Goal: Information Seeking & Learning: Learn about a topic

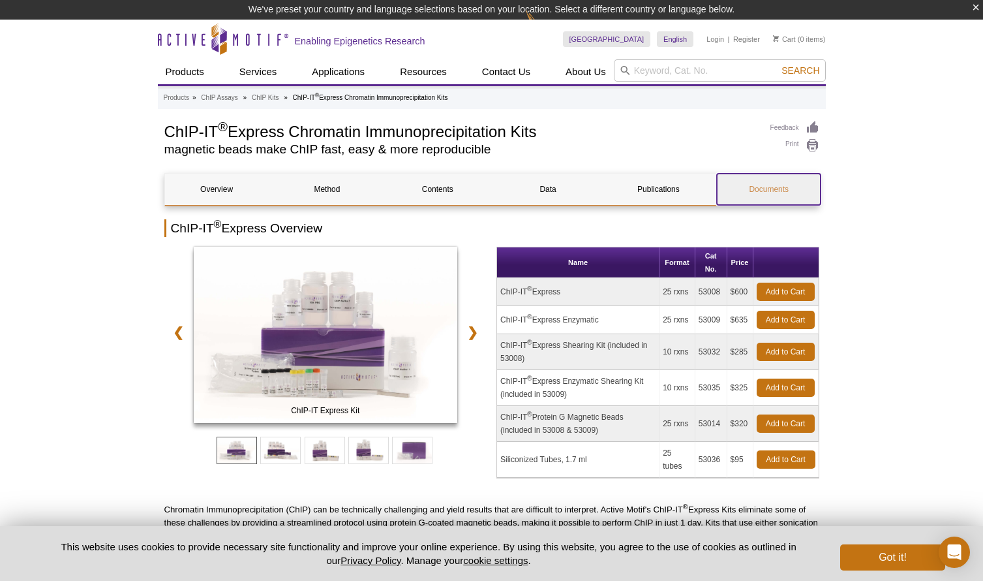
click at [764, 190] on link "Documents" at bounding box center [769, 189] width 104 height 31
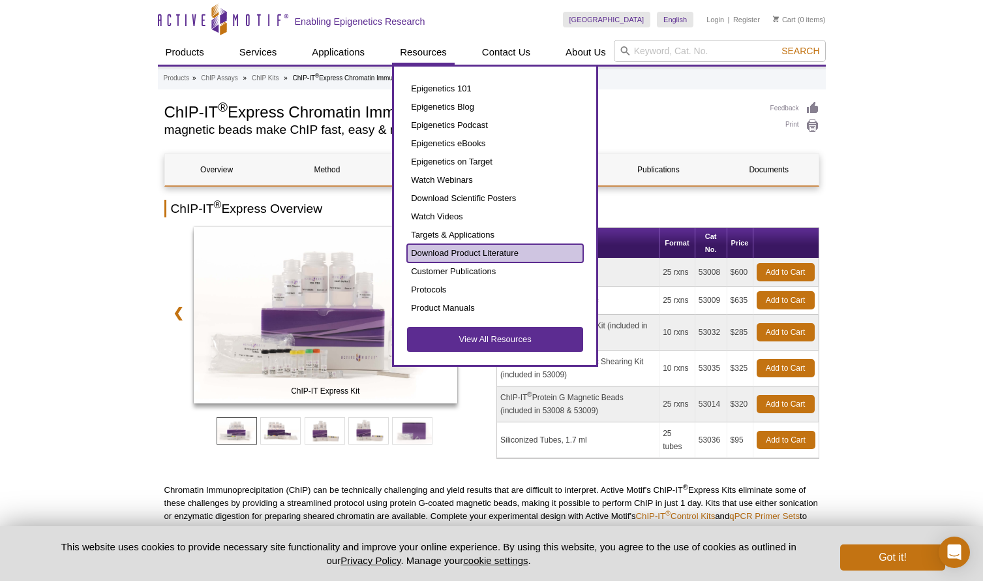
click at [498, 252] on link "Download Product Literature" at bounding box center [495, 253] width 176 height 18
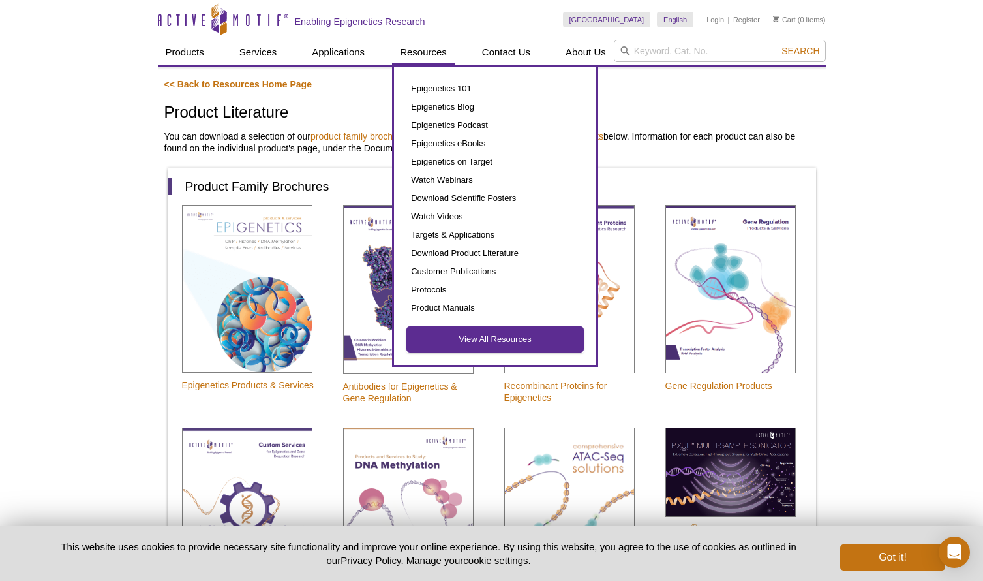
click at [483, 334] on link "View All Resources" at bounding box center [495, 339] width 176 height 25
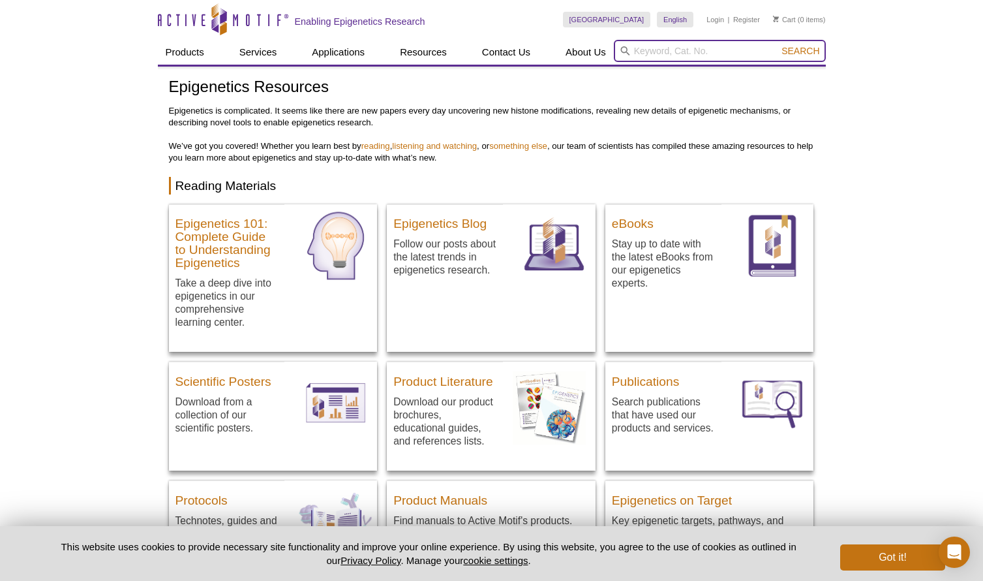
click at [669, 50] on input "search" at bounding box center [720, 51] width 212 height 22
type input "sds"
click at [778, 45] on button "Search" at bounding box center [801, 51] width 46 height 12
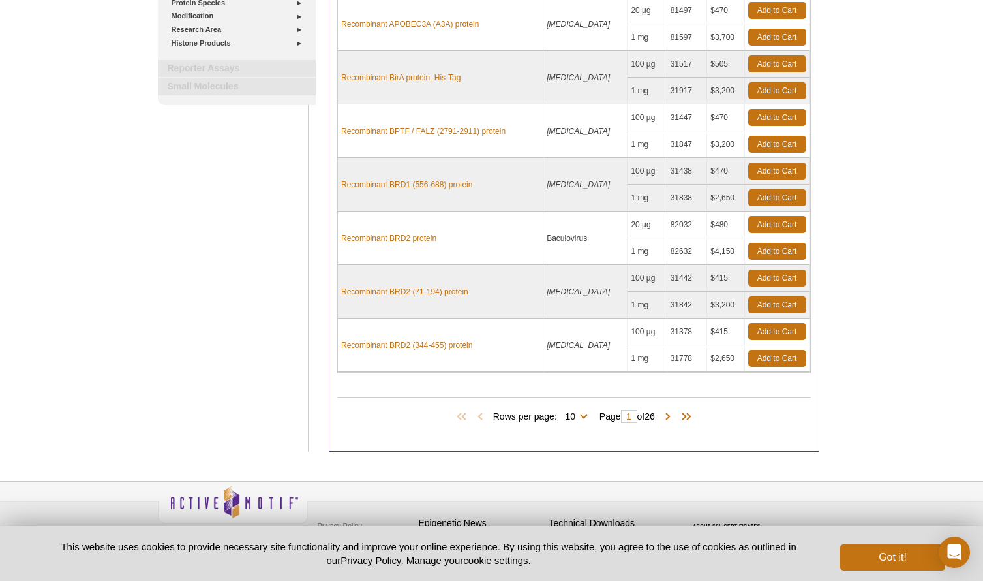
scroll to position [387, 0]
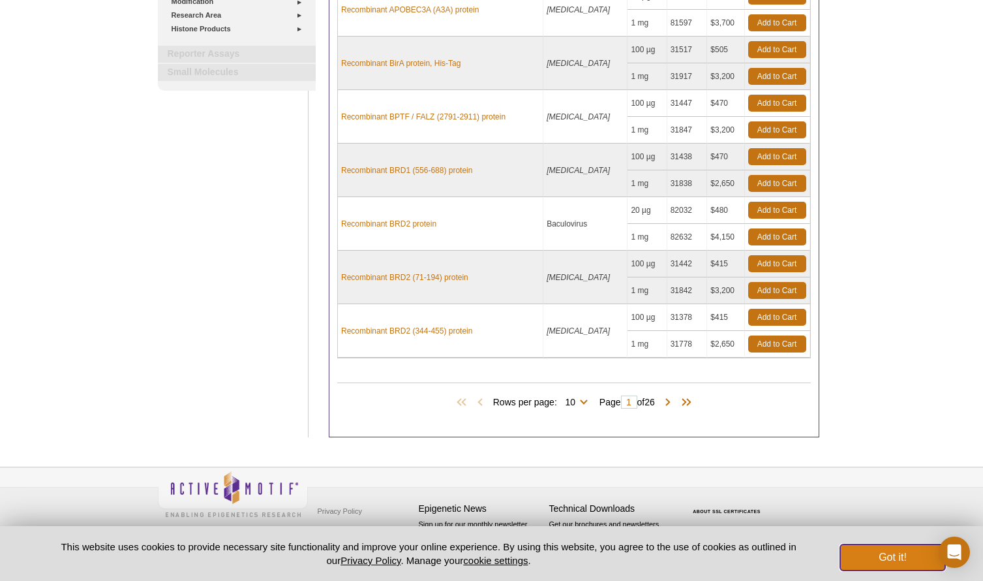
click at [911, 562] on button "Got it!" at bounding box center [892, 557] width 104 height 26
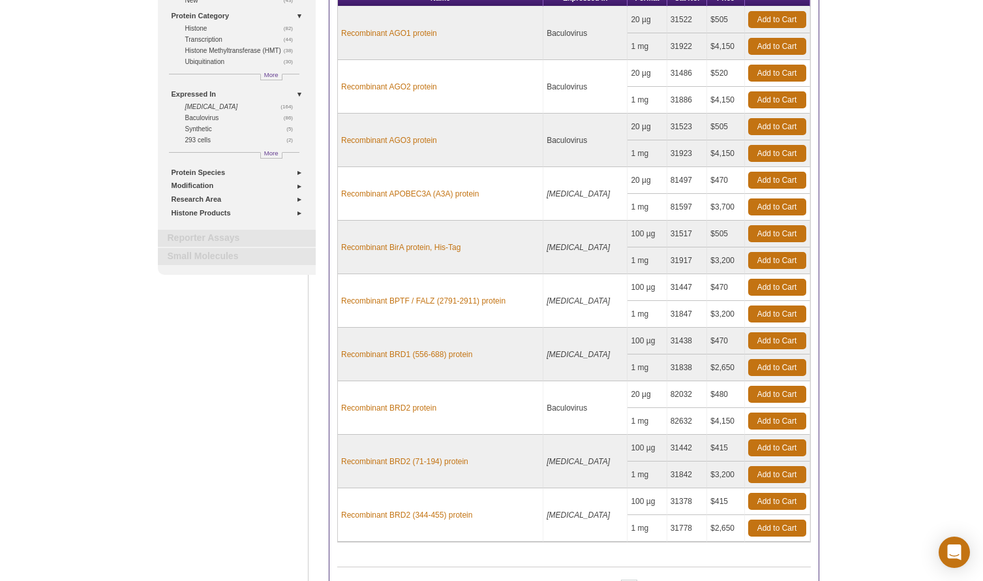
scroll to position [0, 0]
